Goal: Information Seeking & Learning: Learn about a topic

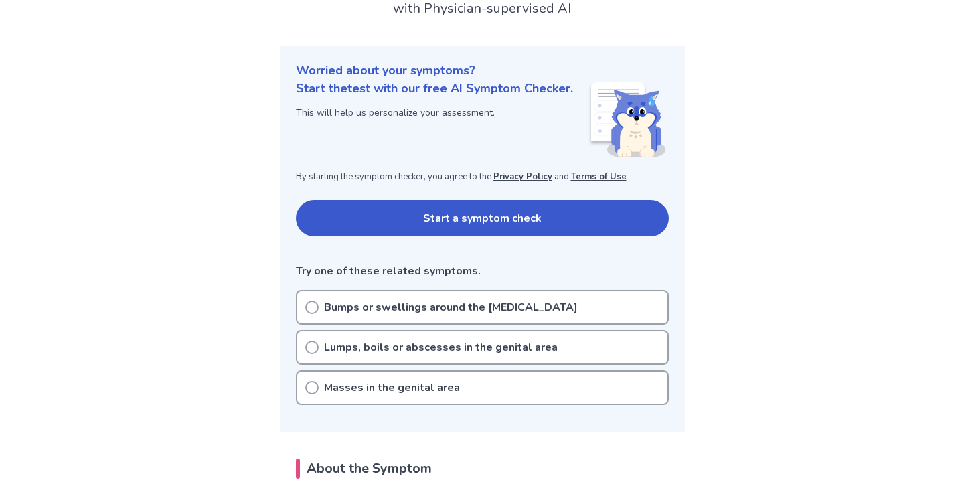
scroll to position [149, 0]
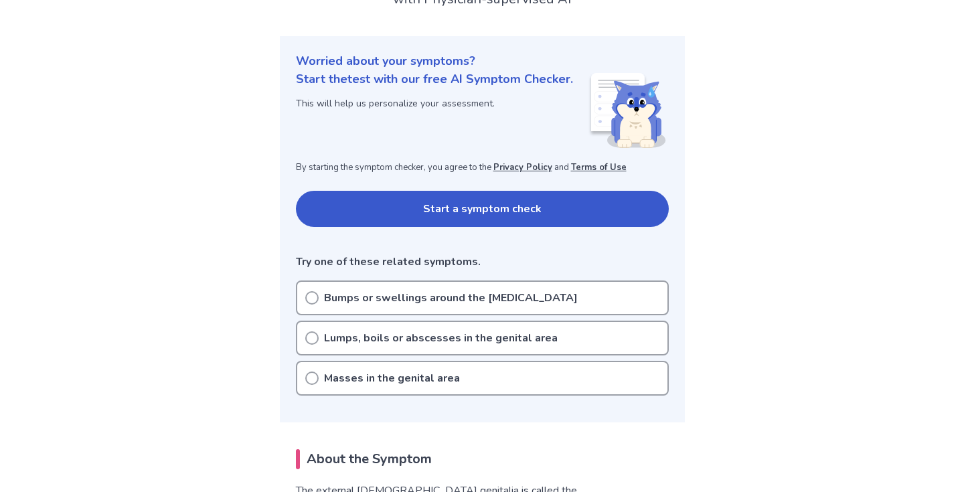
click at [316, 331] on icon at bounding box center [311, 337] width 13 height 13
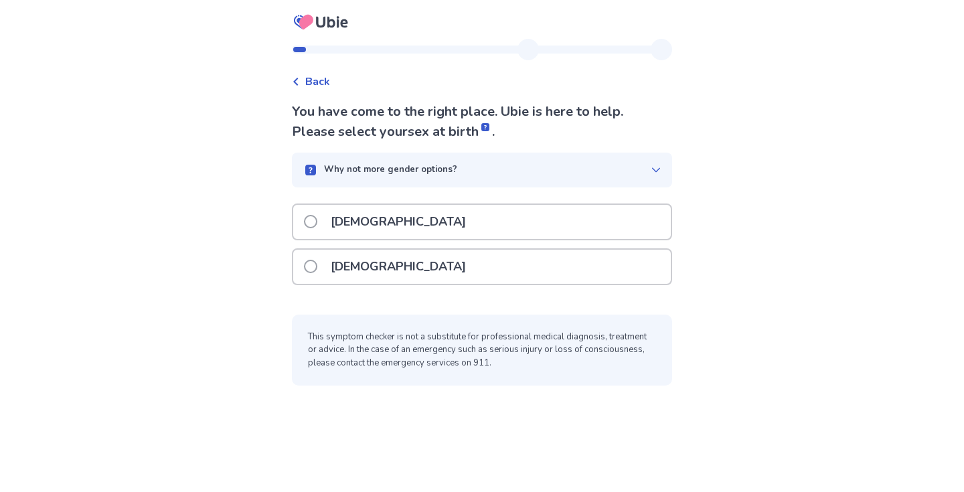
click at [317, 265] on span at bounding box center [310, 266] width 13 height 13
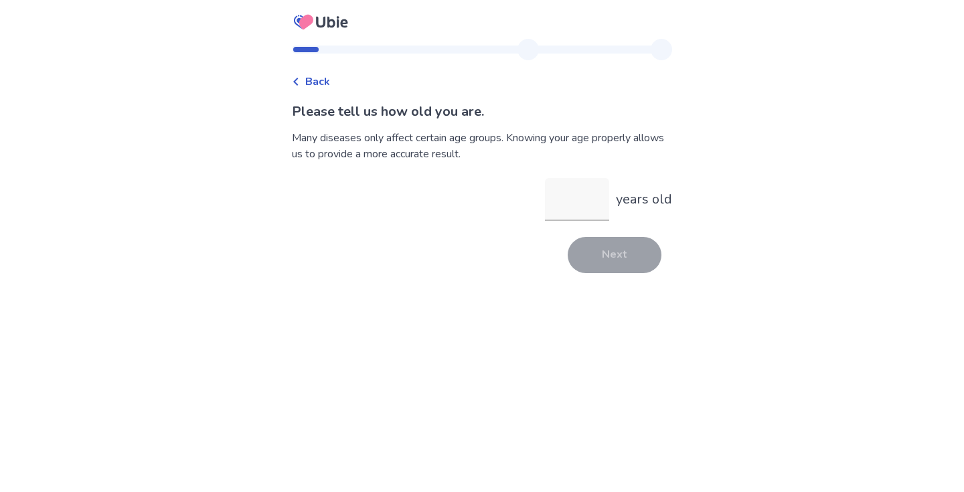
type input "*"
type input "**"
click at [624, 262] on button "Next" at bounding box center [615, 255] width 94 height 36
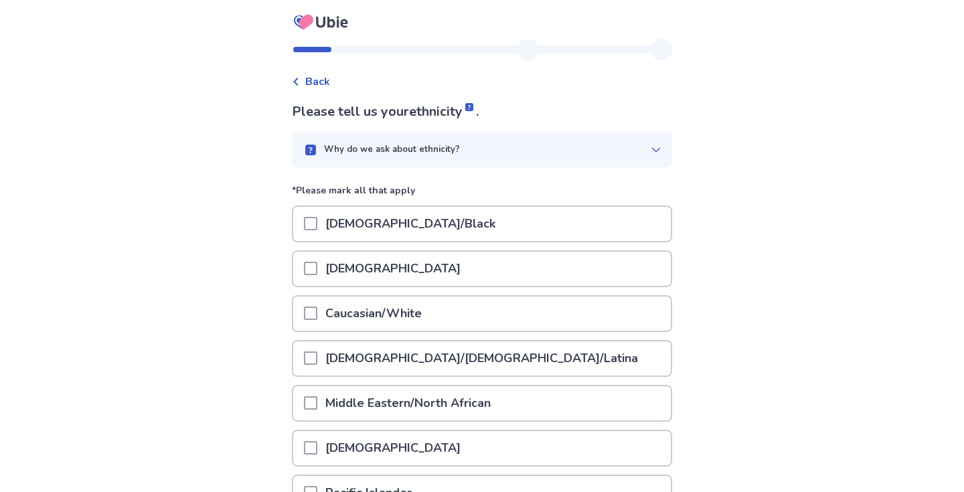
click at [317, 318] on span at bounding box center [310, 313] width 13 height 13
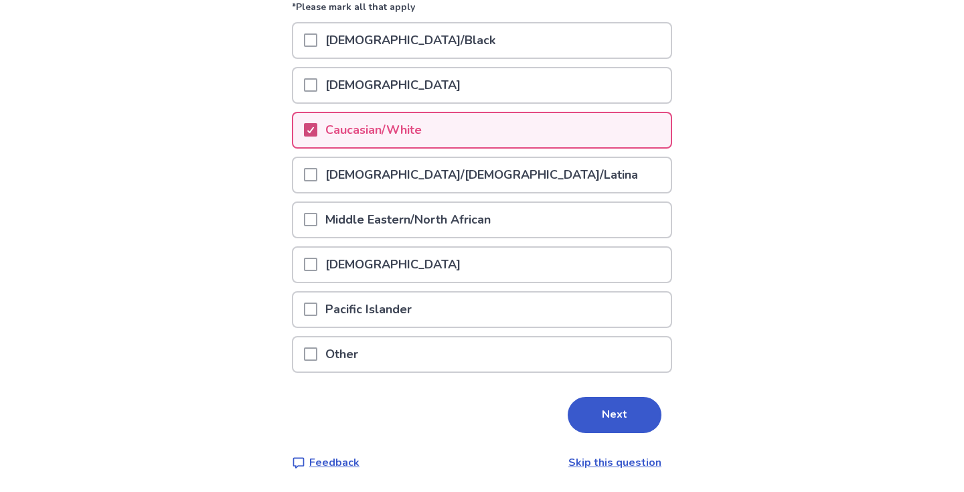
scroll to position [183, 0]
click at [604, 419] on button "Next" at bounding box center [615, 416] width 94 height 36
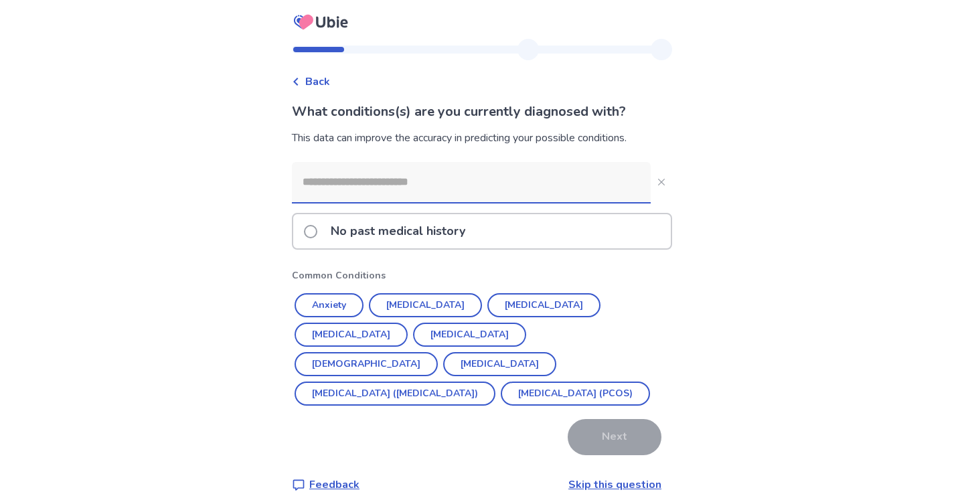
click at [314, 228] on span at bounding box center [310, 231] width 13 height 13
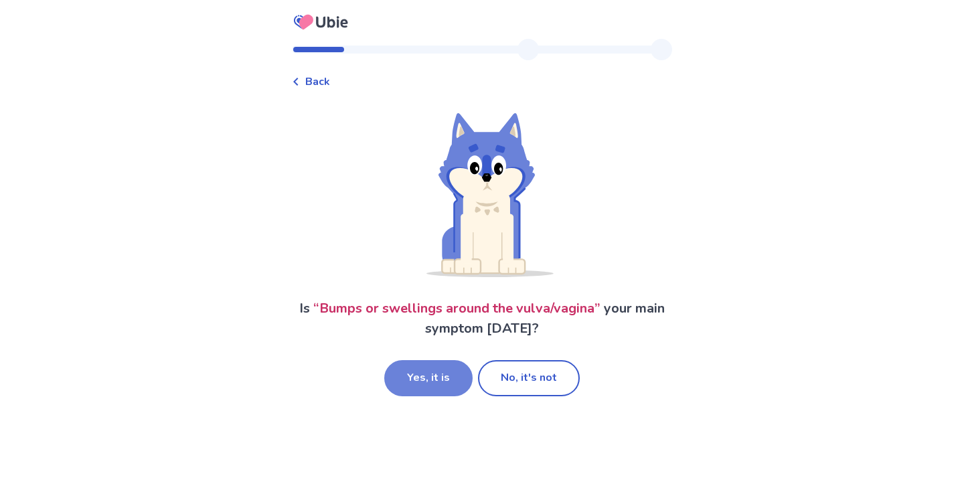
click at [432, 387] on button "Yes, it is" at bounding box center [428, 378] width 88 height 36
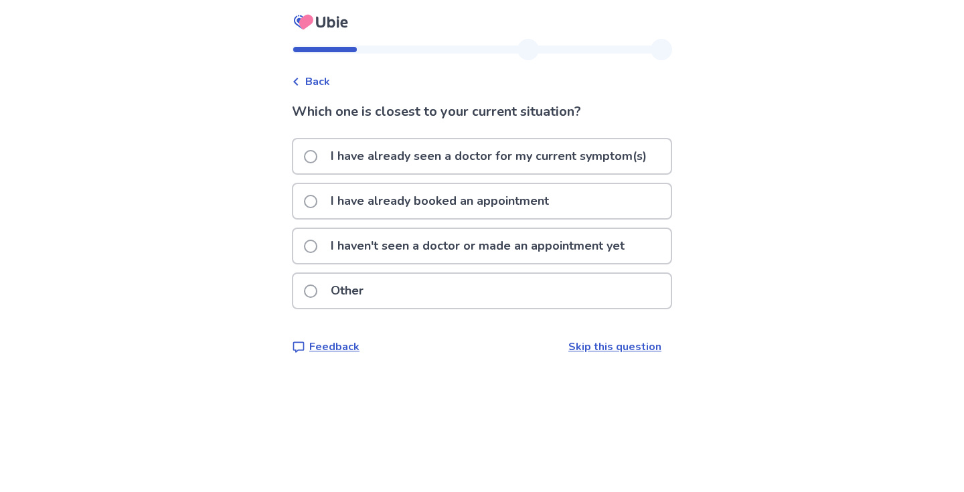
click at [317, 293] on span at bounding box center [310, 291] width 13 height 13
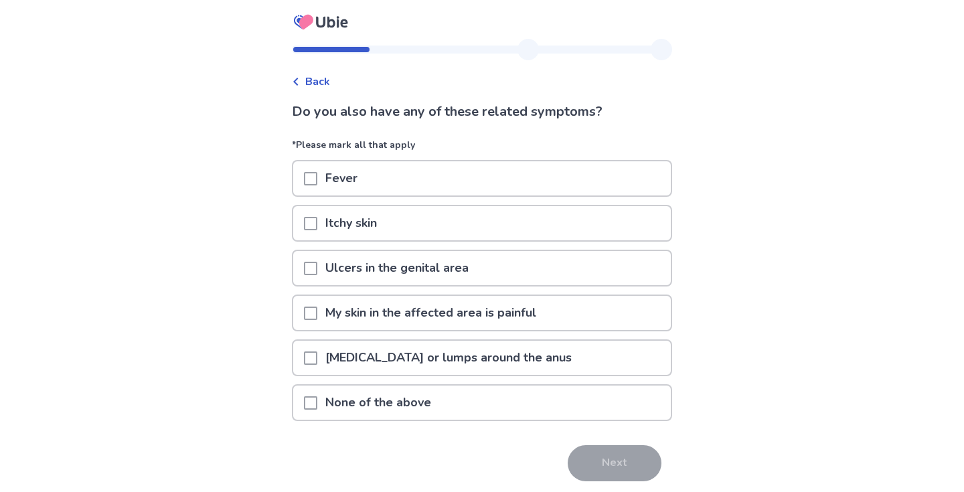
click at [317, 265] on span at bounding box center [310, 268] width 13 height 13
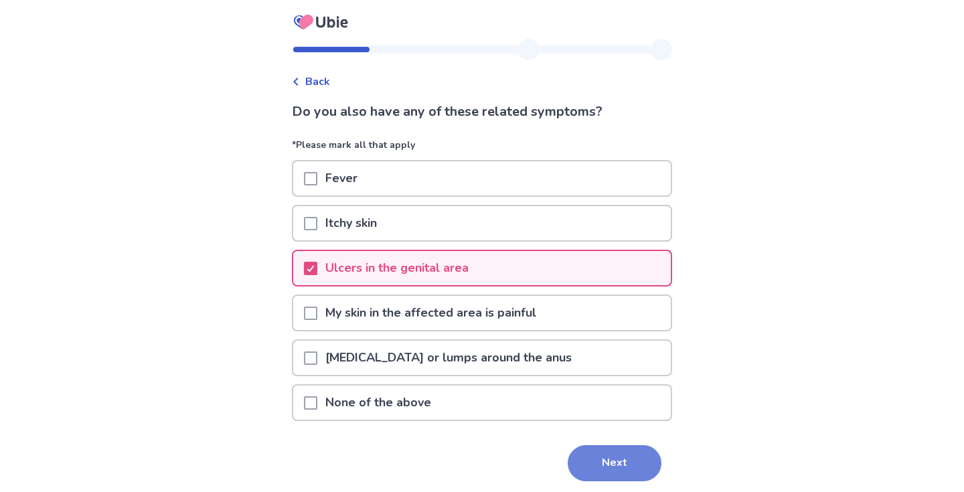
click at [600, 469] on button "Next" at bounding box center [615, 463] width 94 height 36
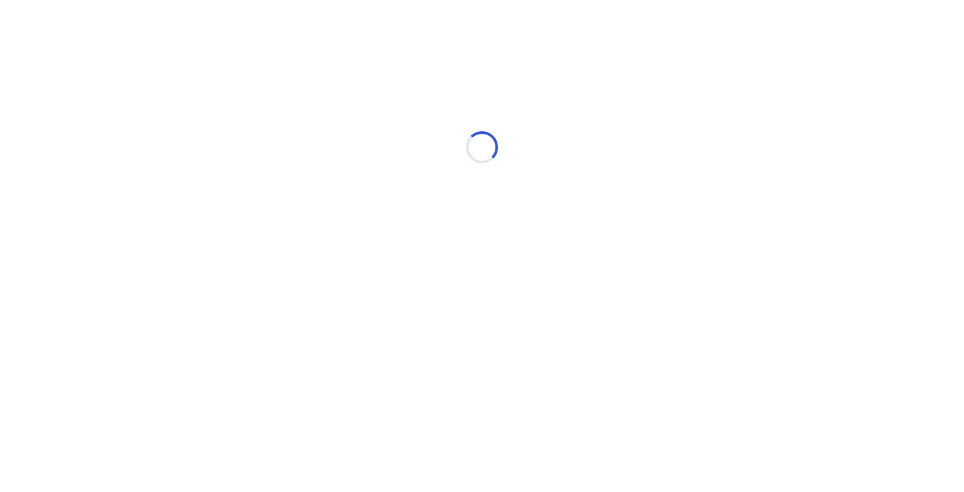
select select "*"
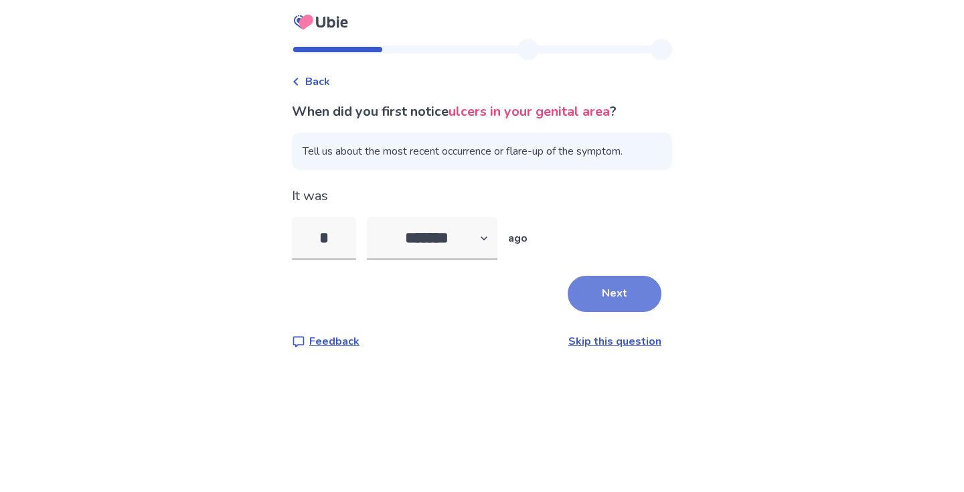
type input "*"
click at [612, 303] on button "Next" at bounding box center [615, 294] width 94 height 36
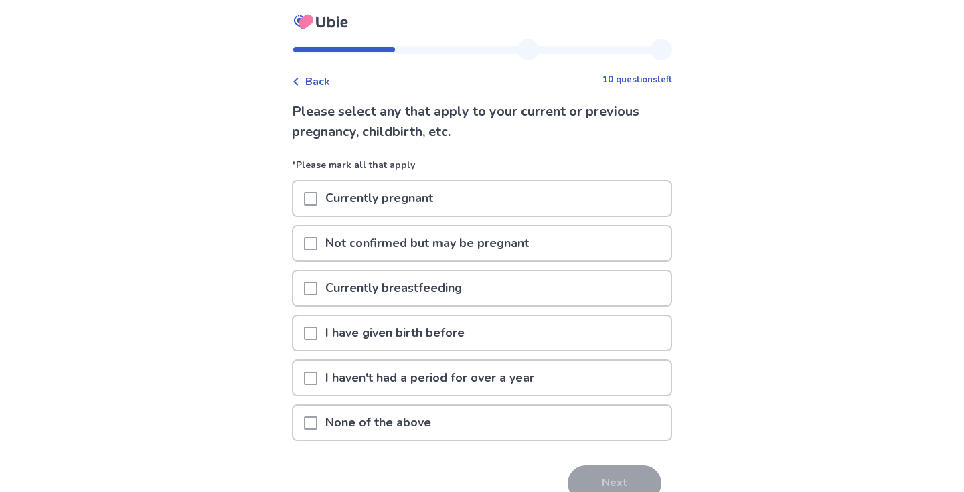
click at [317, 380] on span at bounding box center [310, 378] width 13 height 13
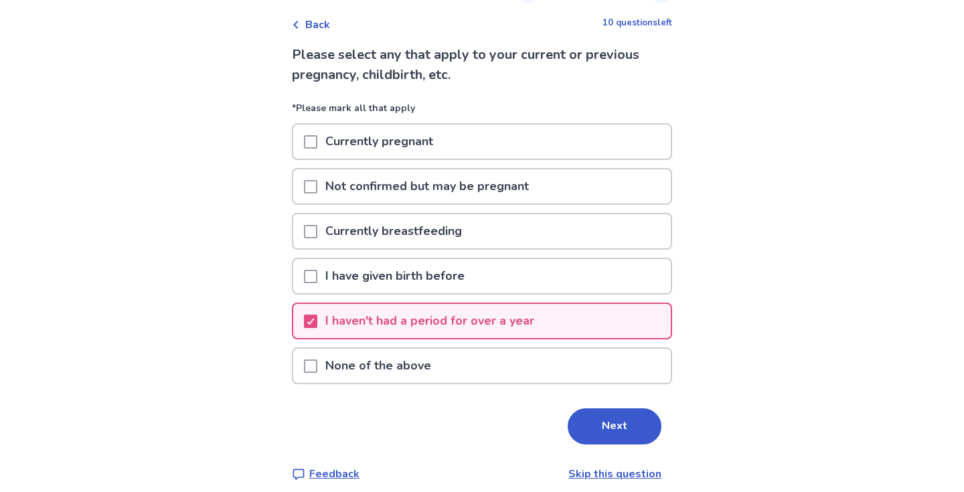
scroll to position [58, 0]
click at [327, 276] on p "I have given birth before" at bounding box center [394, 275] width 155 height 34
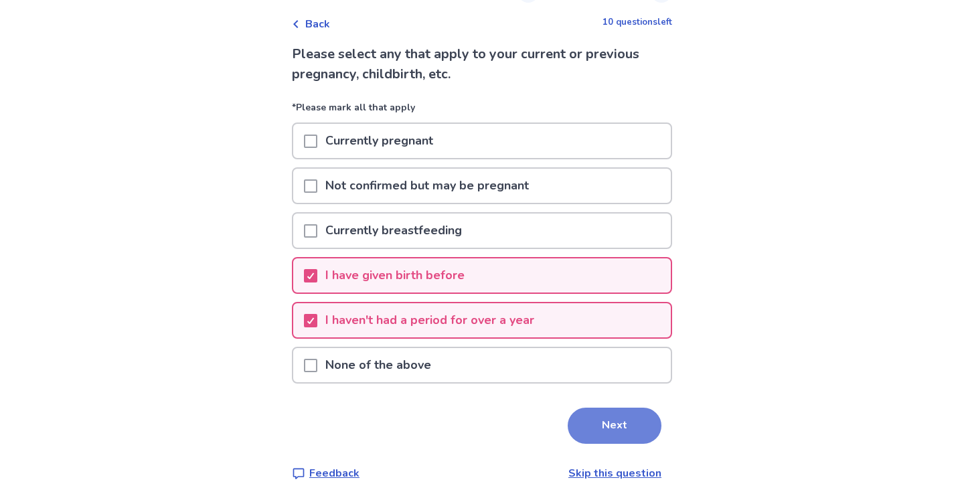
click at [608, 432] on button "Next" at bounding box center [615, 426] width 94 height 36
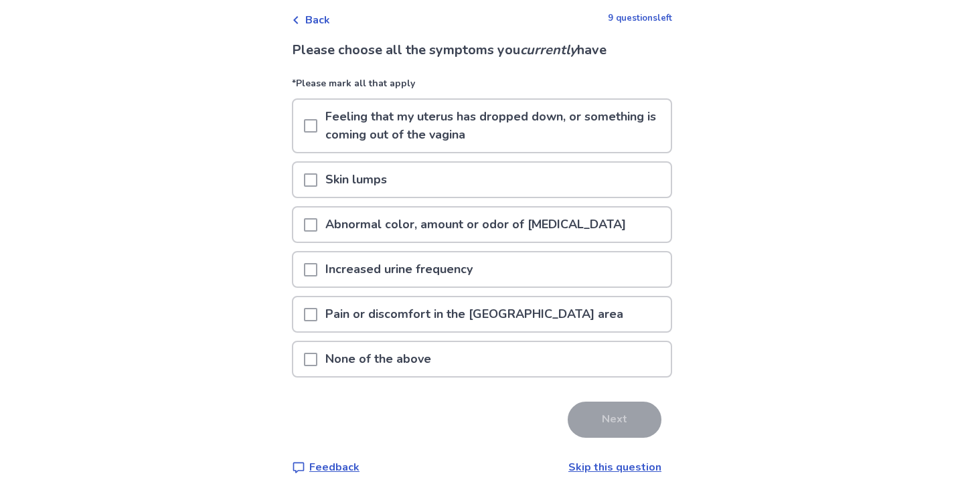
scroll to position [62, 0]
click at [315, 316] on span at bounding box center [310, 313] width 13 height 13
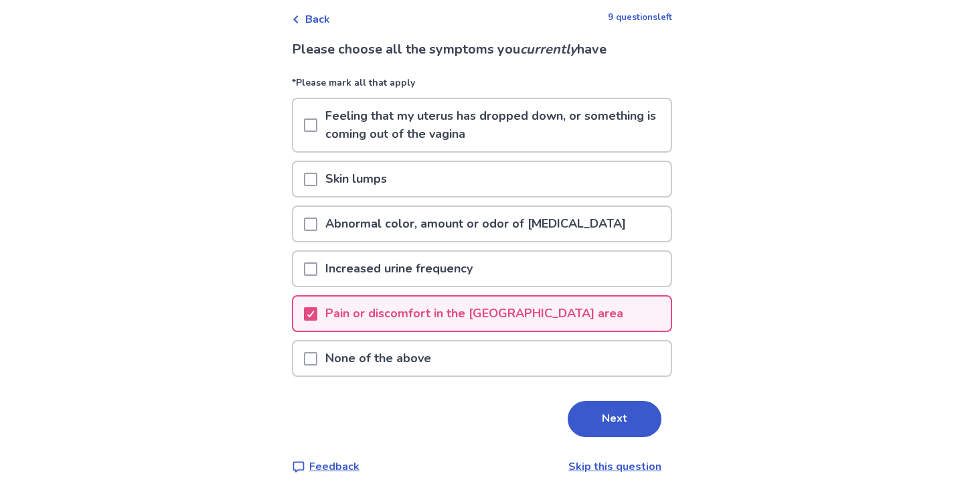
click at [317, 367] on div at bounding box center [310, 358] width 13 height 34
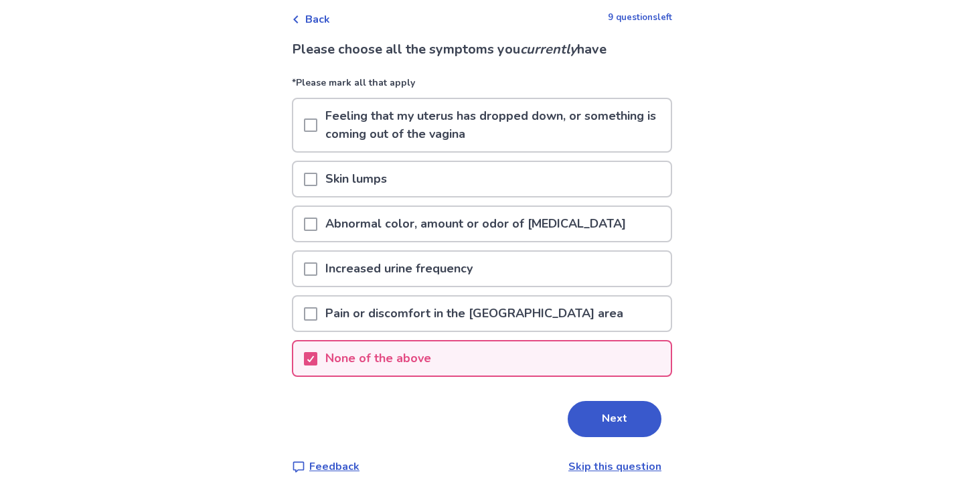
click at [314, 318] on span at bounding box center [310, 313] width 13 height 13
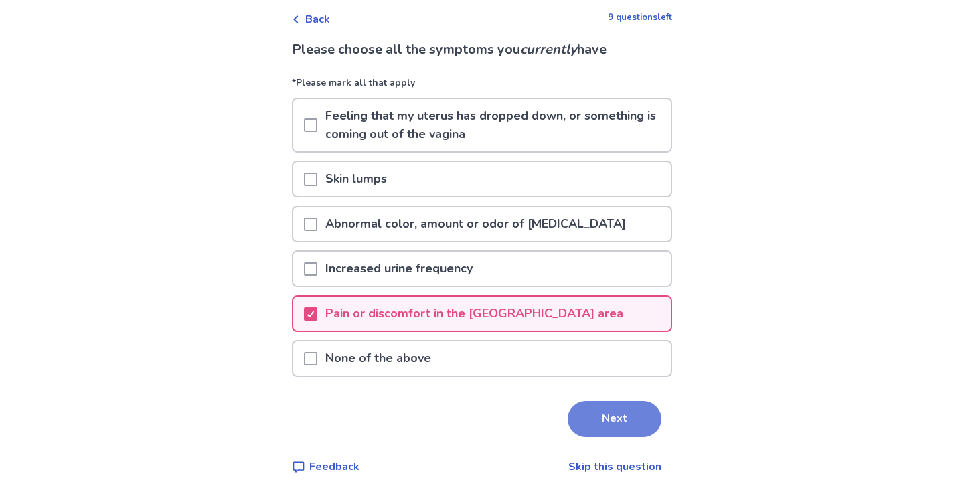
click at [595, 426] on button "Next" at bounding box center [615, 419] width 94 height 36
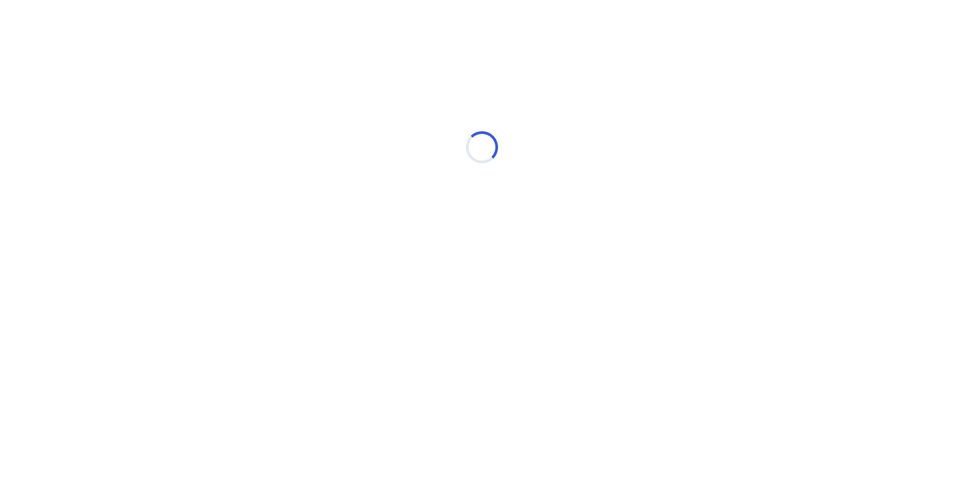
scroll to position [0, 0]
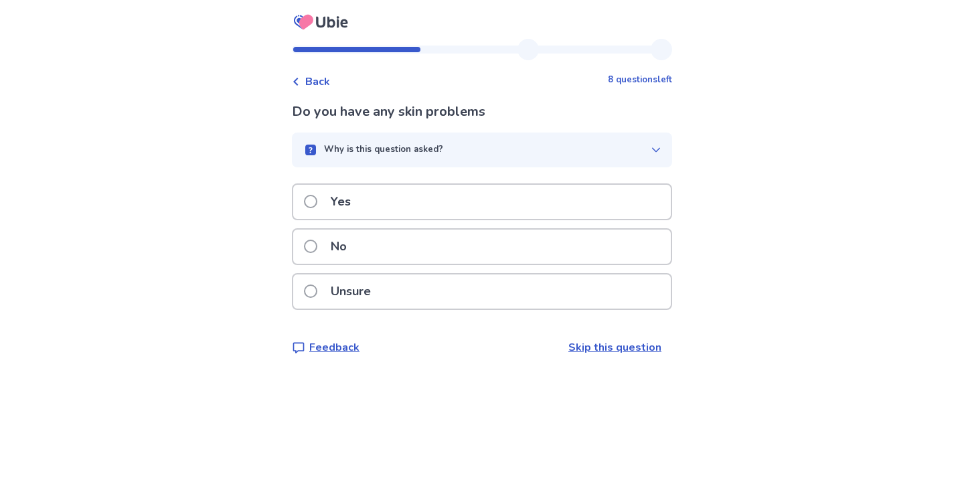
click at [317, 249] on span at bounding box center [310, 246] width 13 height 13
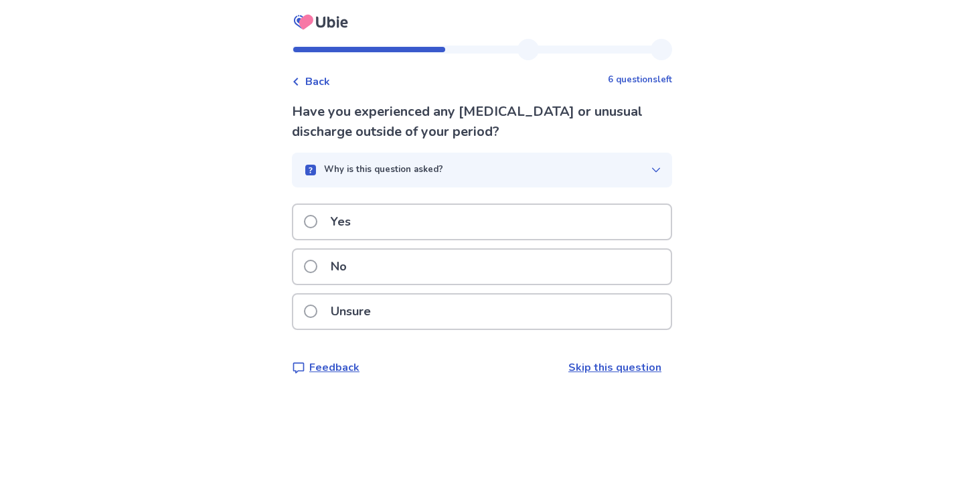
click at [317, 267] on span at bounding box center [310, 266] width 13 height 13
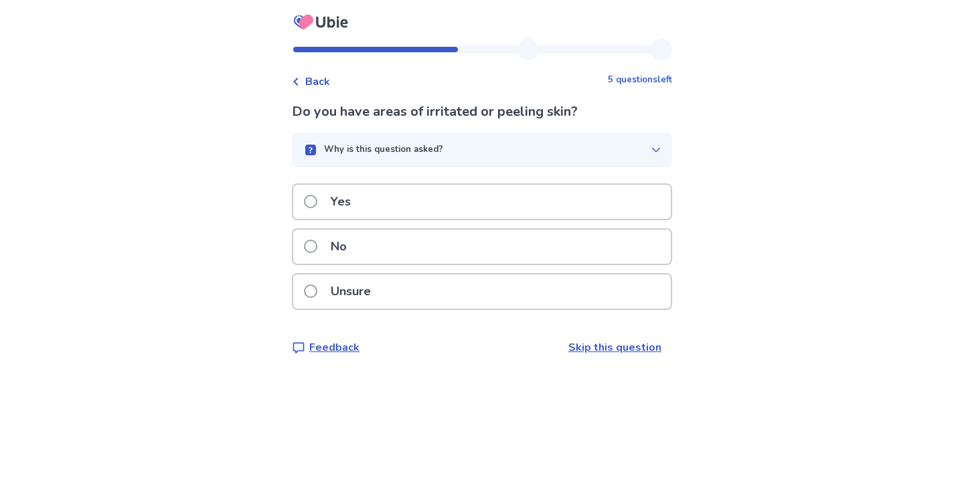
click at [317, 252] on span at bounding box center [310, 246] width 13 height 13
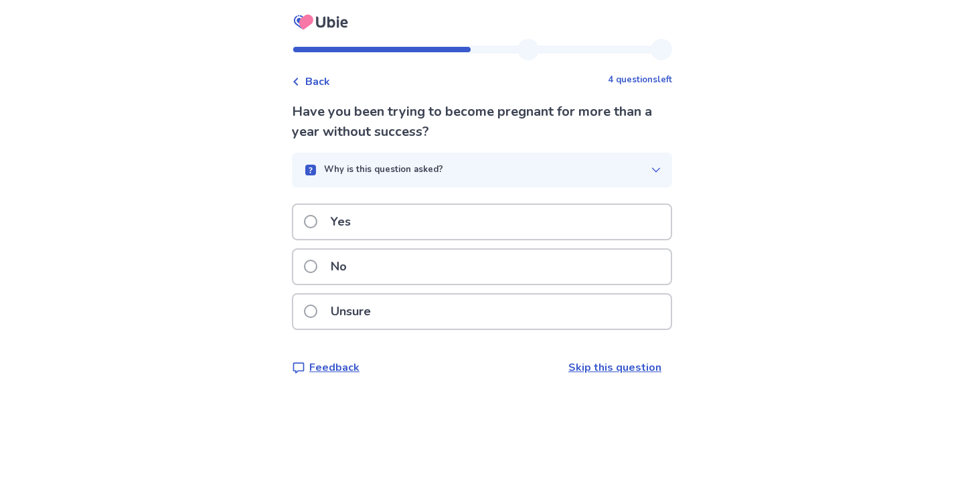
click at [317, 260] on span at bounding box center [310, 266] width 13 height 13
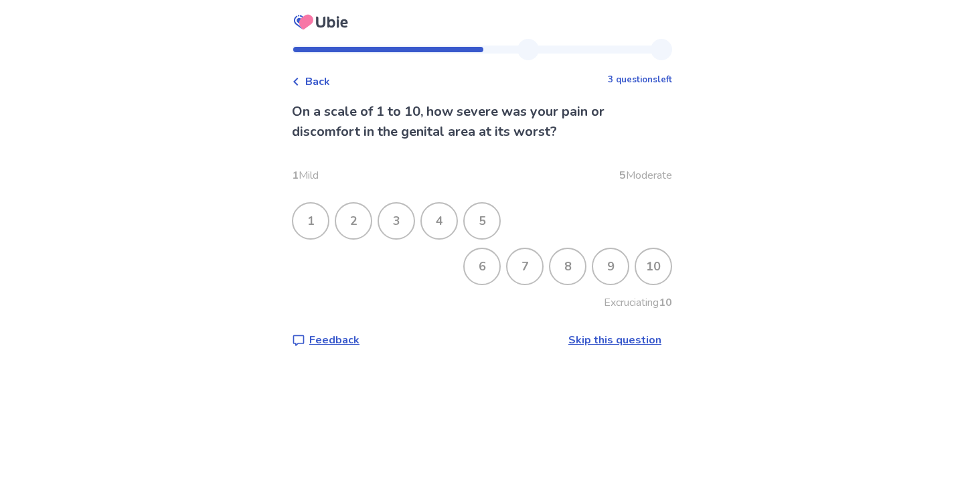
click at [601, 272] on div "9" at bounding box center [610, 266] width 35 height 35
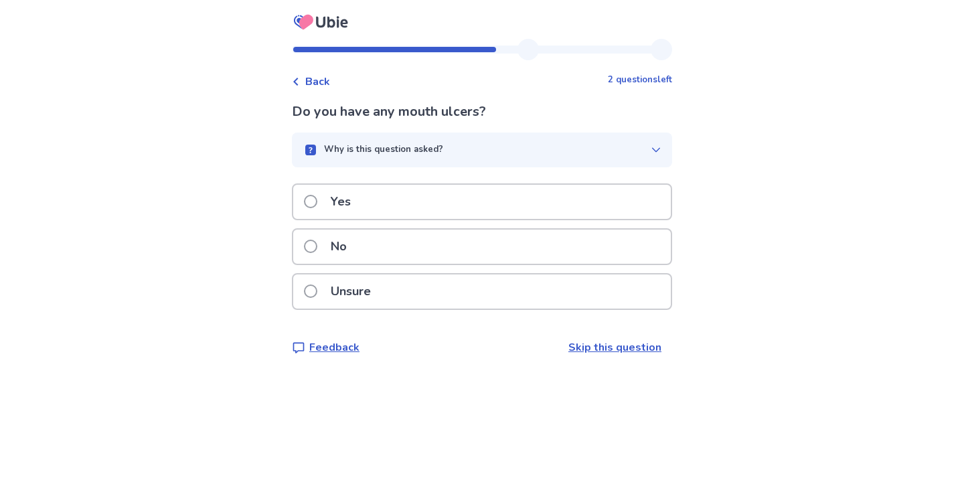
click at [317, 249] on span at bounding box center [310, 246] width 13 height 13
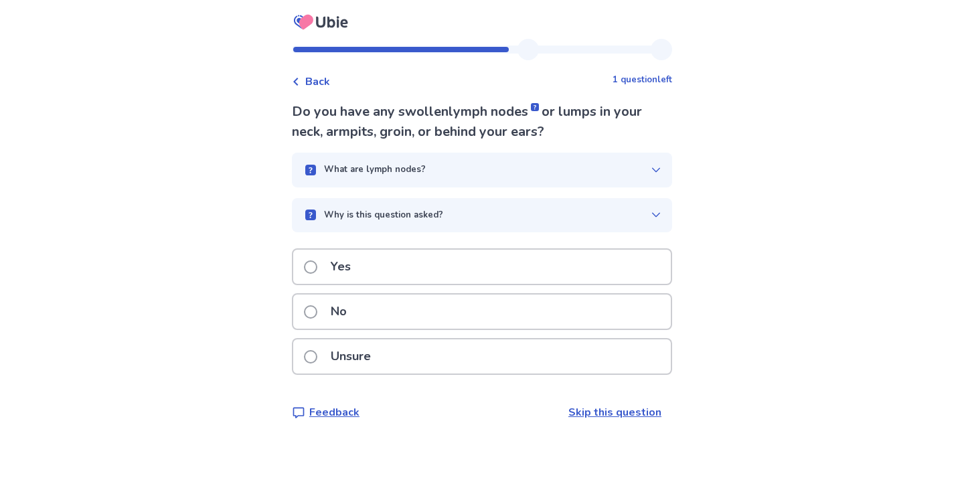
click at [317, 313] on span at bounding box center [310, 311] width 13 height 13
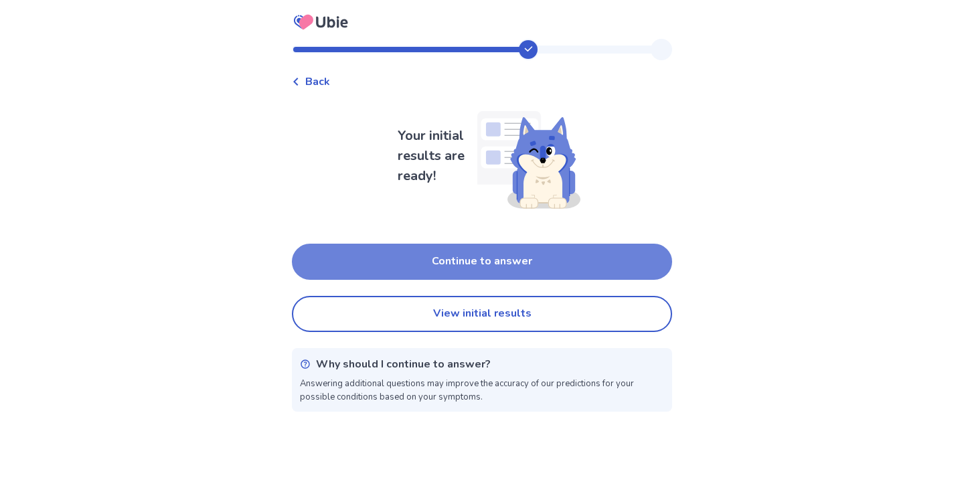
click at [493, 259] on button "Continue to answer" at bounding box center [482, 262] width 380 height 36
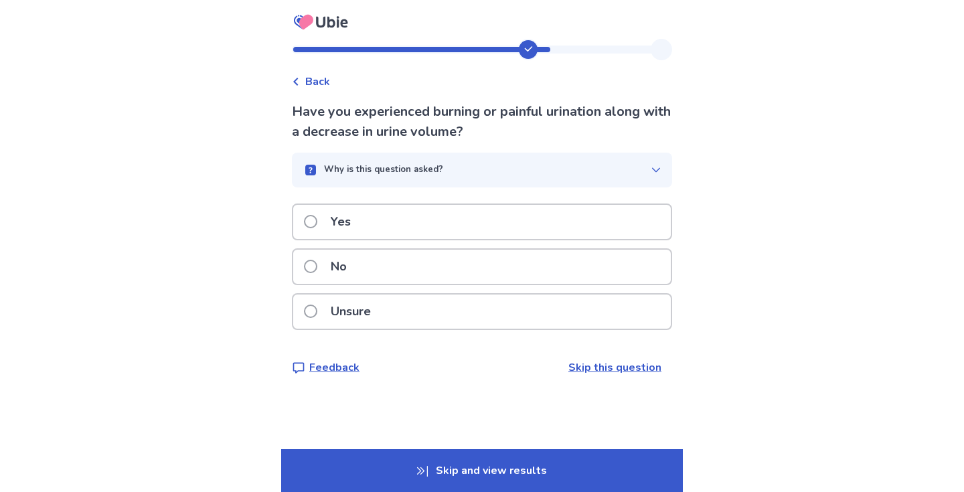
click at [326, 268] on label "No" at bounding box center [329, 267] width 51 height 34
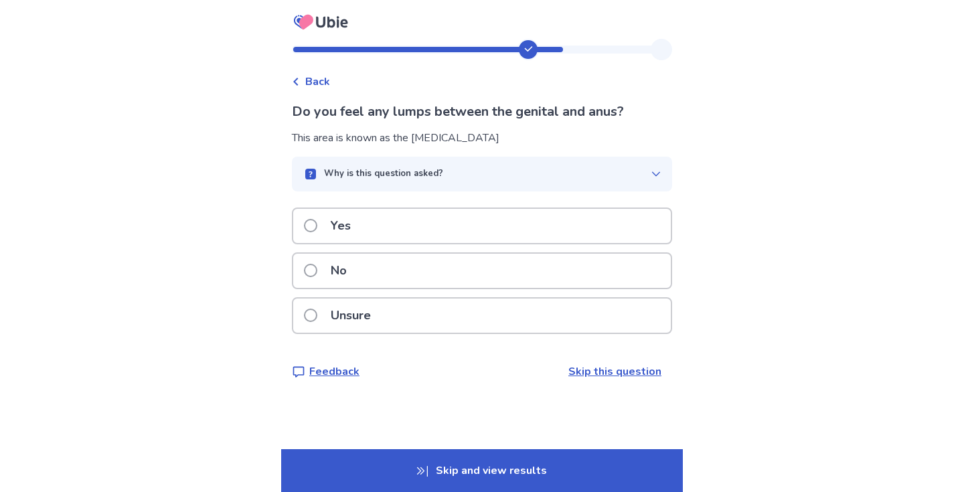
click at [327, 307] on label "Unsure" at bounding box center [341, 316] width 75 height 34
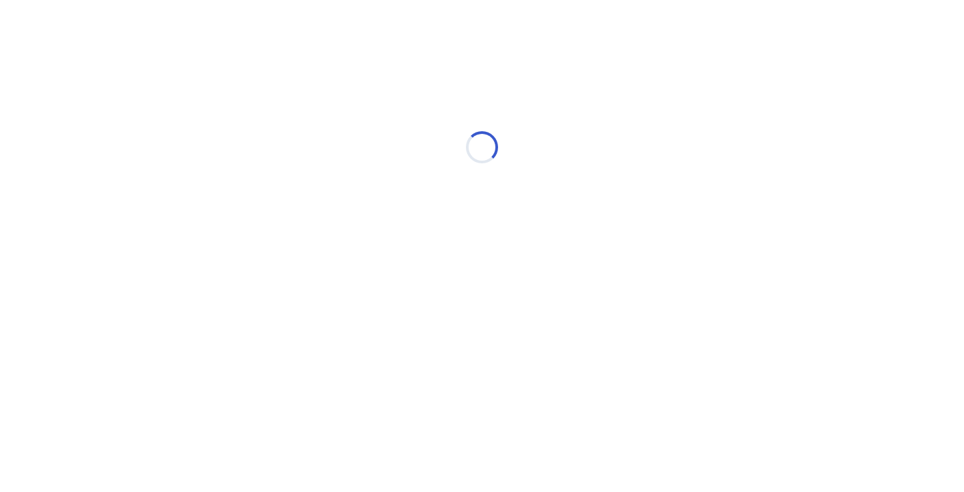
select select "*"
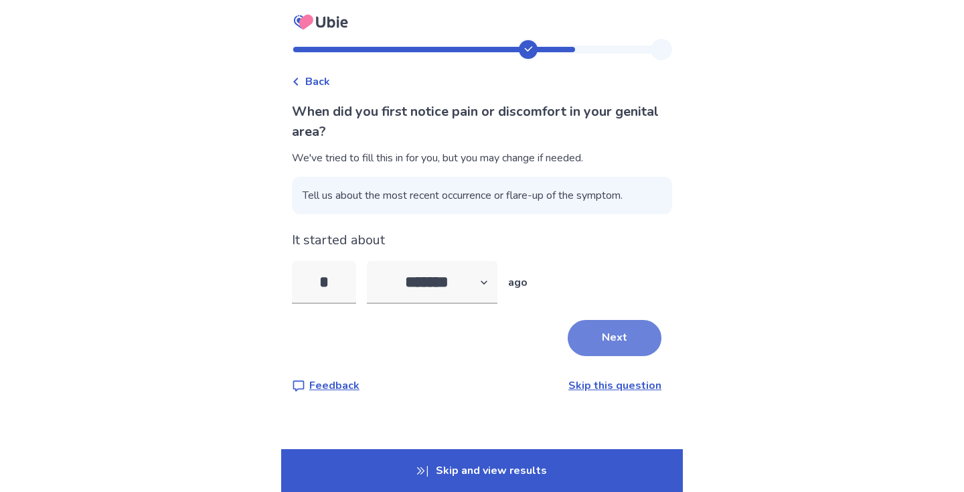
click at [593, 343] on button "Next" at bounding box center [615, 338] width 94 height 36
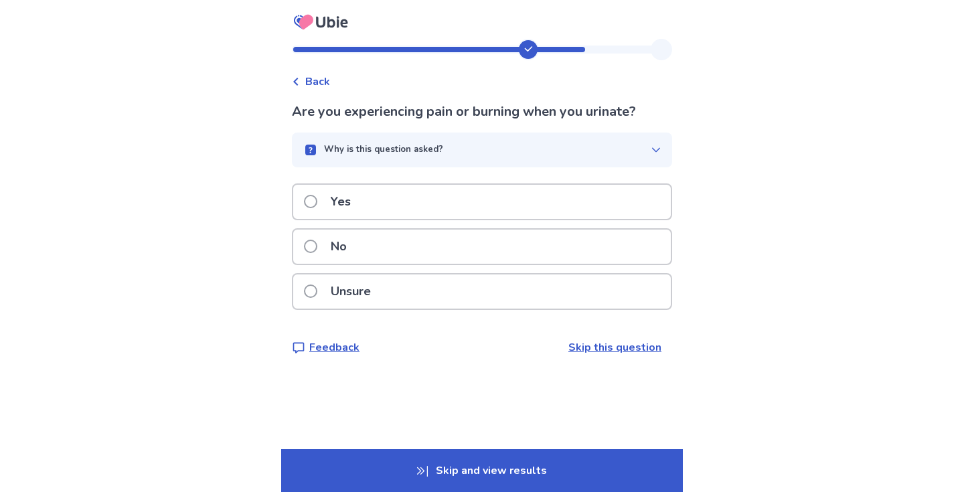
click at [310, 243] on div "No" at bounding box center [482, 247] width 378 height 34
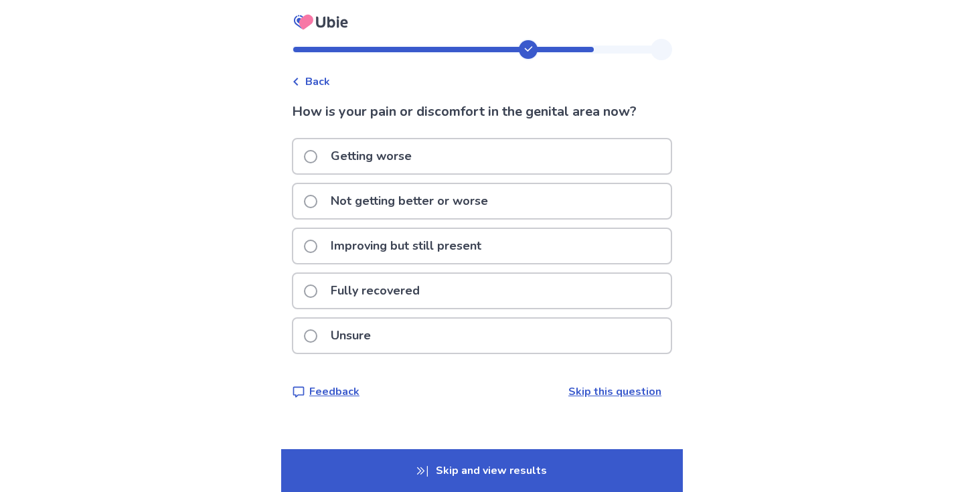
click at [317, 159] on span at bounding box center [310, 156] width 13 height 13
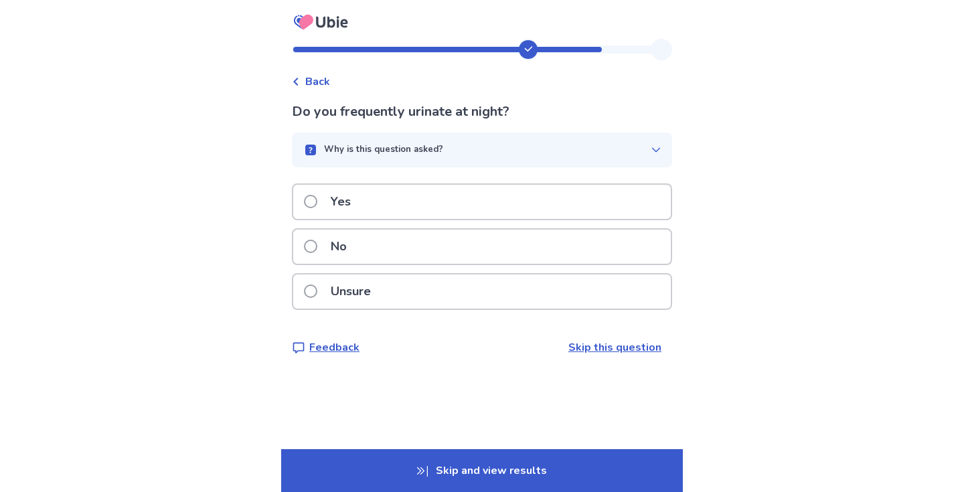
click at [317, 245] on span at bounding box center [310, 246] width 13 height 13
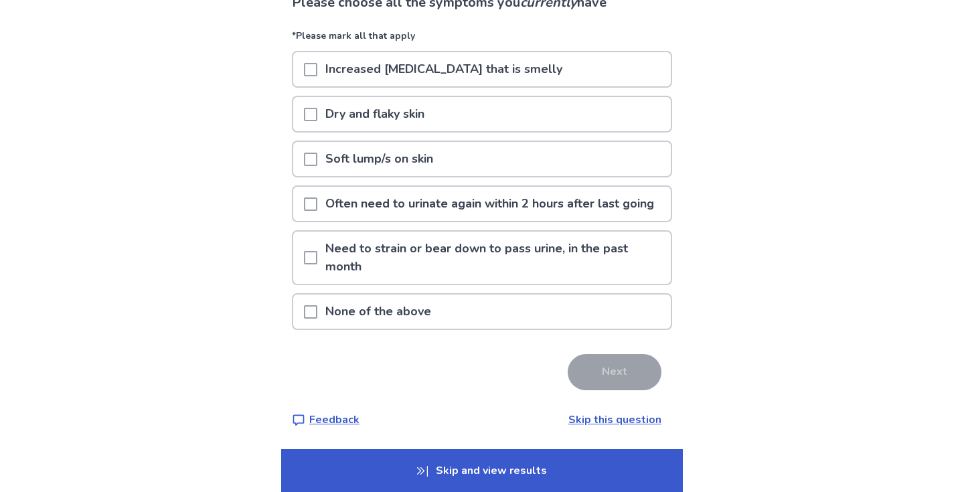
scroll to position [123, 0]
click at [329, 329] on p "None of the above" at bounding box center [378, 312] width 122 height 34
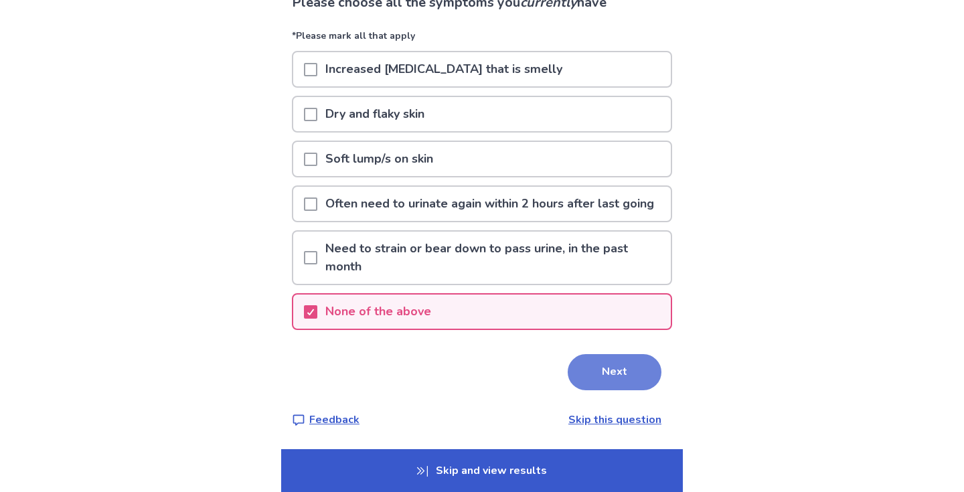
click at [606, 382] on button "Next" at bounding box center [615, 372] width 94 height 36
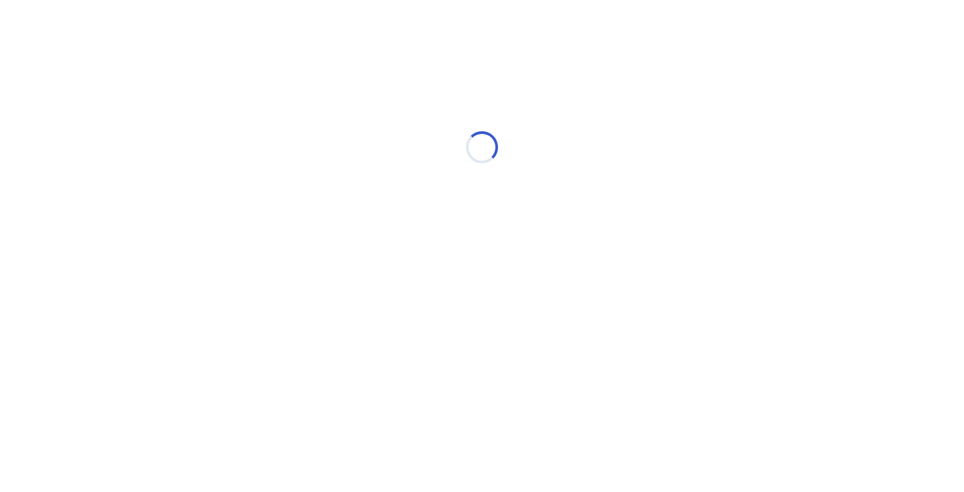
scroll to position [0, 0]
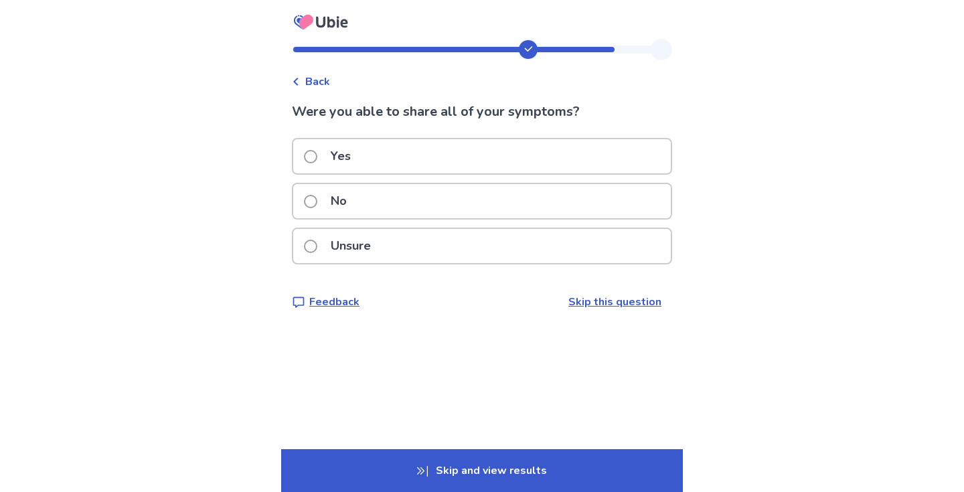
click at [321, 143] on label "Yes" at bounding box center [331, 156] width 55 height 34
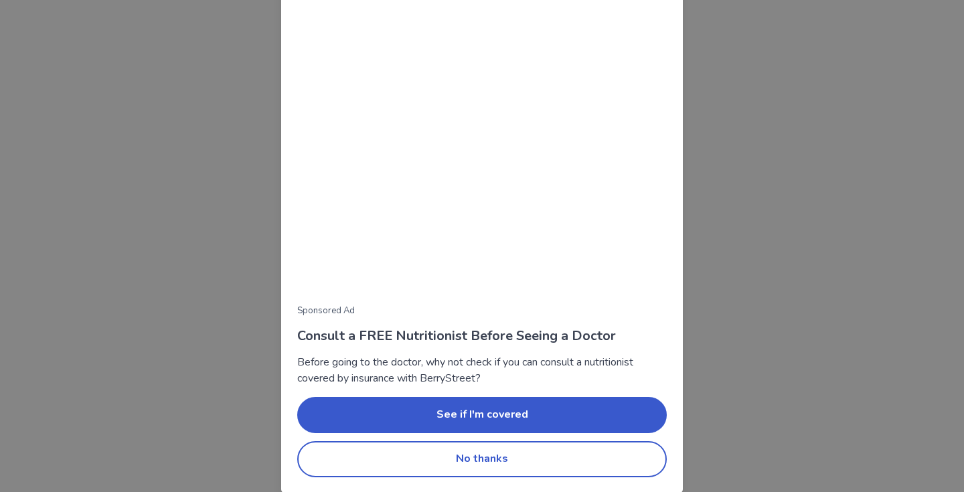
scroll to position [93, 0]
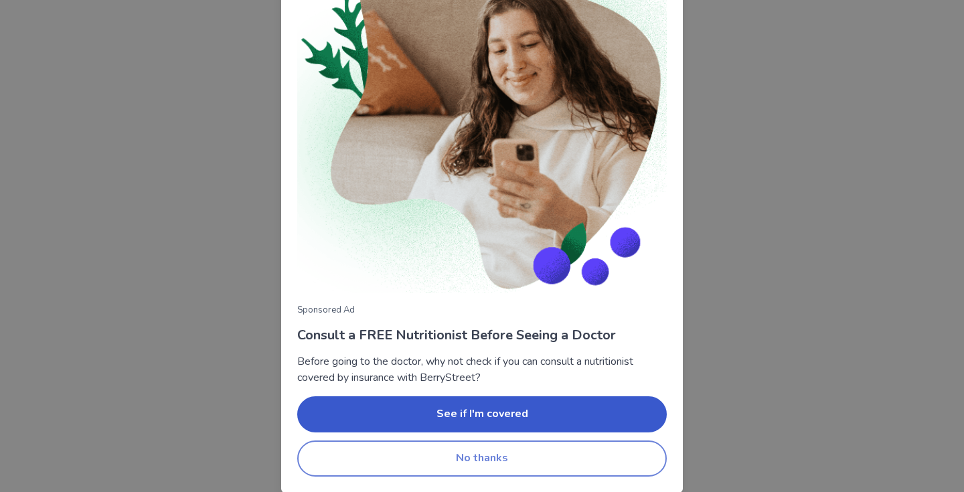
click at [478, 464] on button "No thanks" at bounding box center [482, 459] width 370 height 36
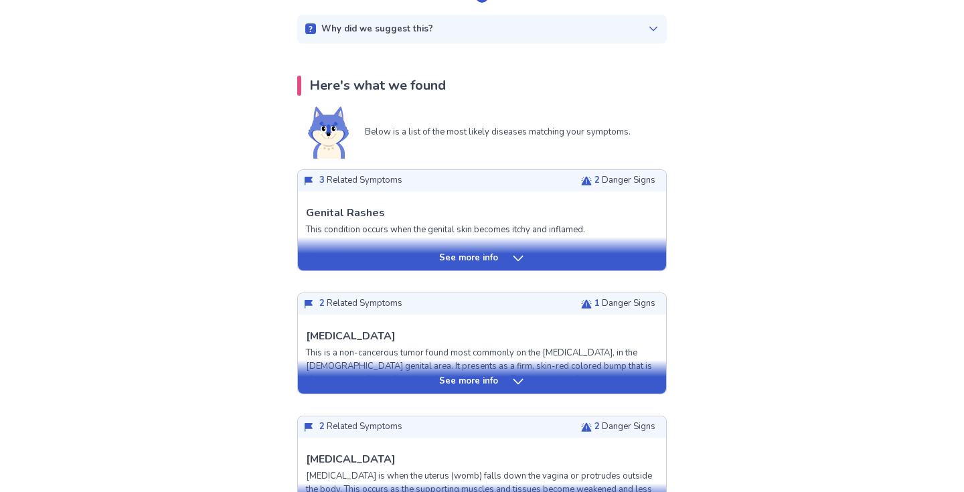
scroll to position [209, 0]
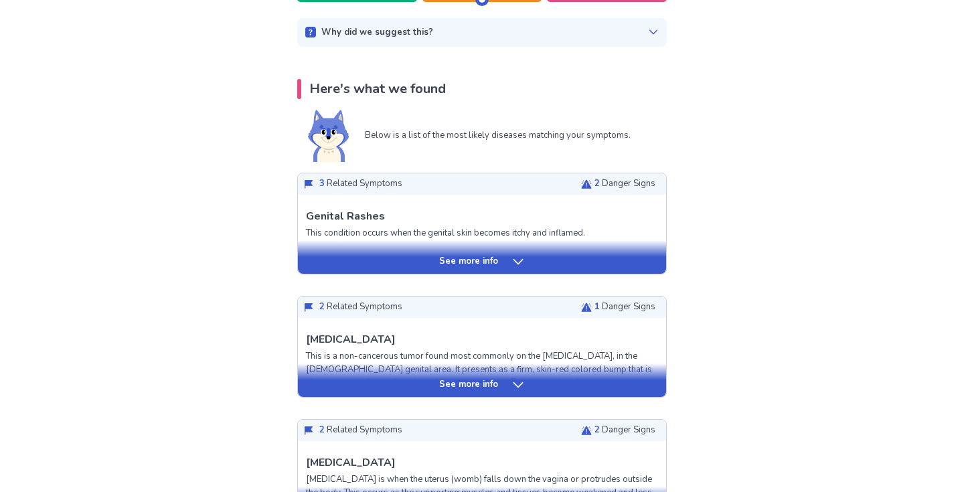
click at [521, 261] on icon at bounding box center [517, 261] width 13 height 13
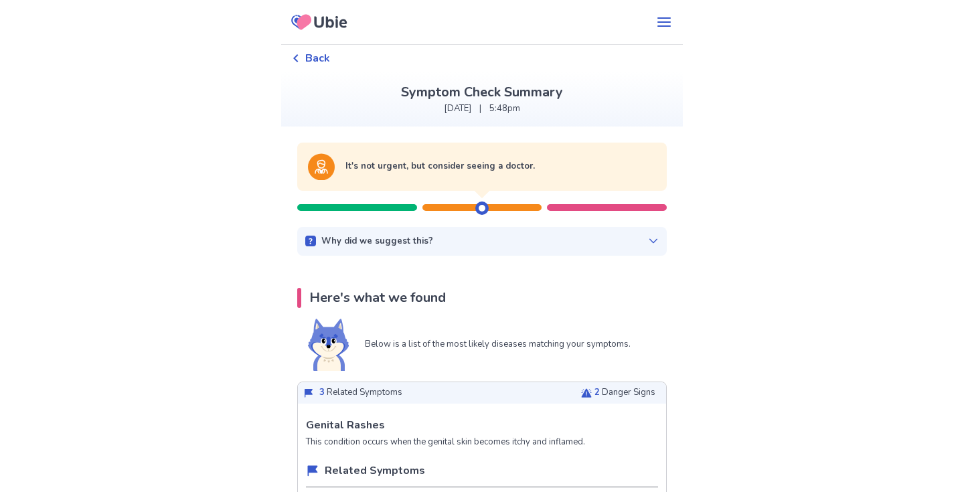
scroll to position [0, 0]
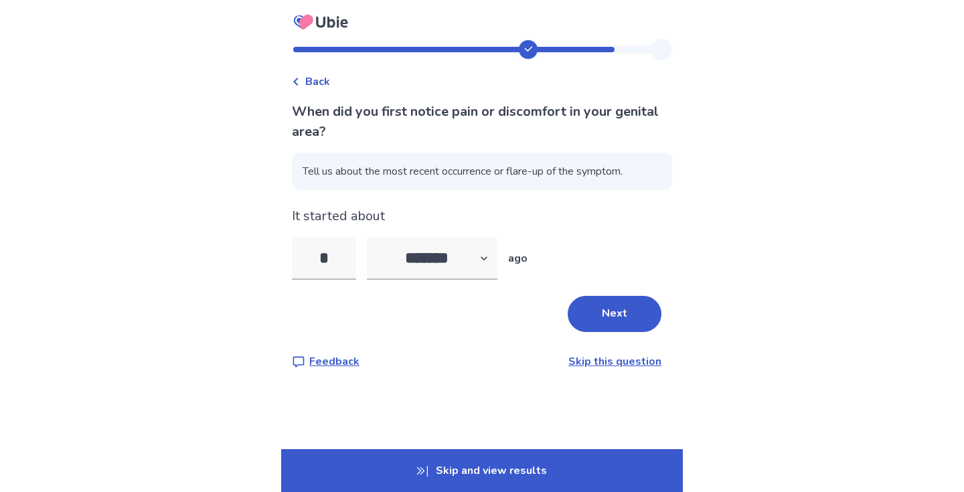
select select "*"
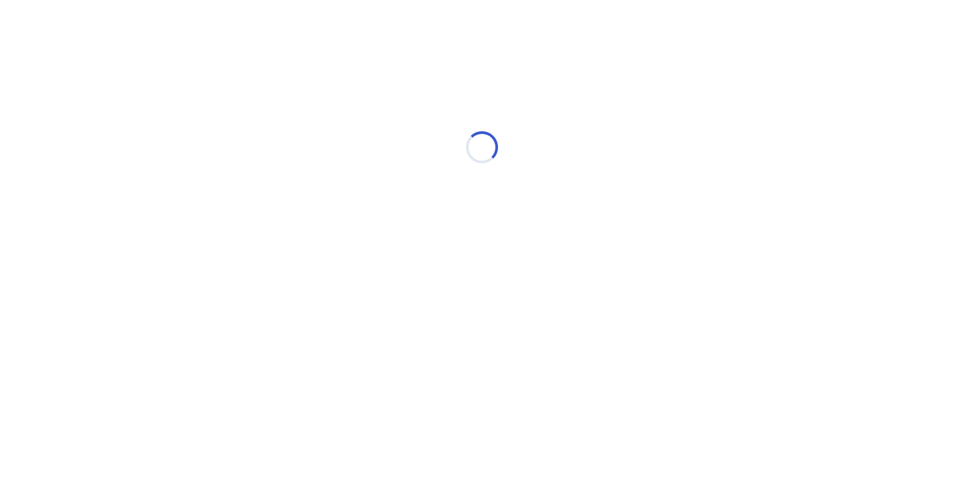
select select "*"
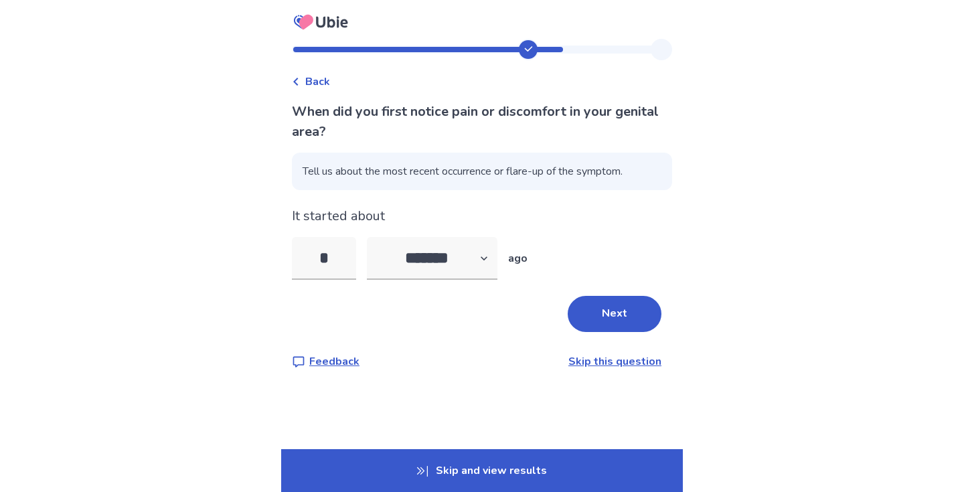
select select "*"
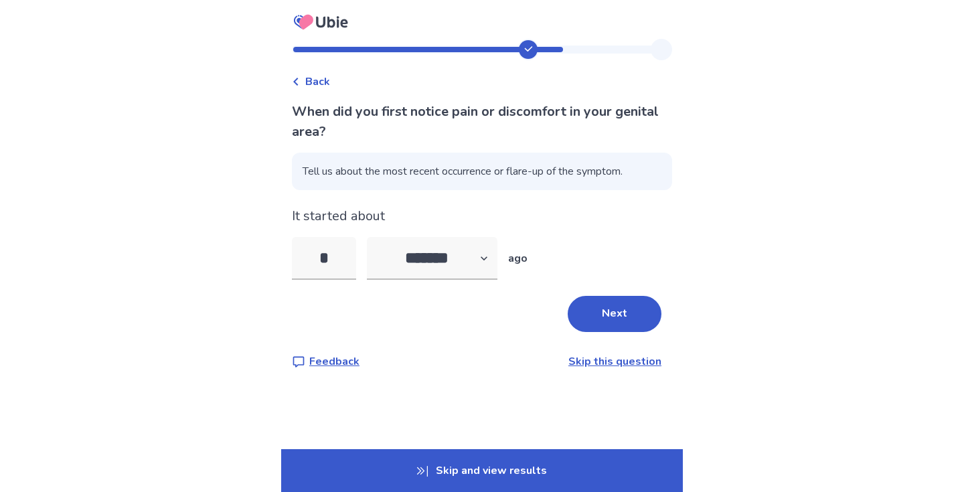
select select "*"
